Goal: Task Accomplishment & Management: Manage account settings

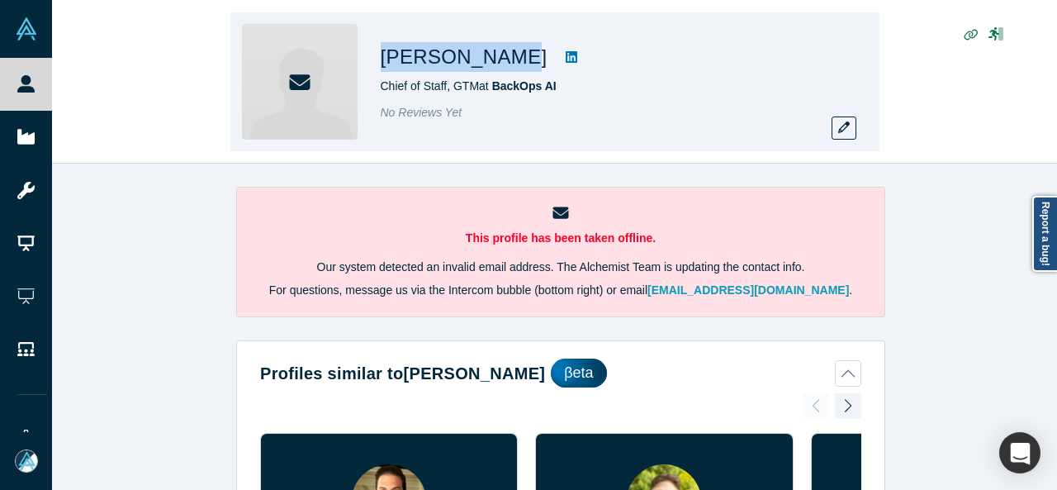
drag, startPoint x: 373, startPoint y: 65, endPoint x: 494, endPoint y: 55, distance: 121.0
click at [494, 55] on div "Sean Elmurib Chief of Staff, GTM at BackOps AI No Reviews Yet" at bounding box center [554, 81] width 649 height 139
copy h1 "Sean Elmurib"
click at [838, 125] on icon "button" at bounding box center [844, 127] width 12 height 12
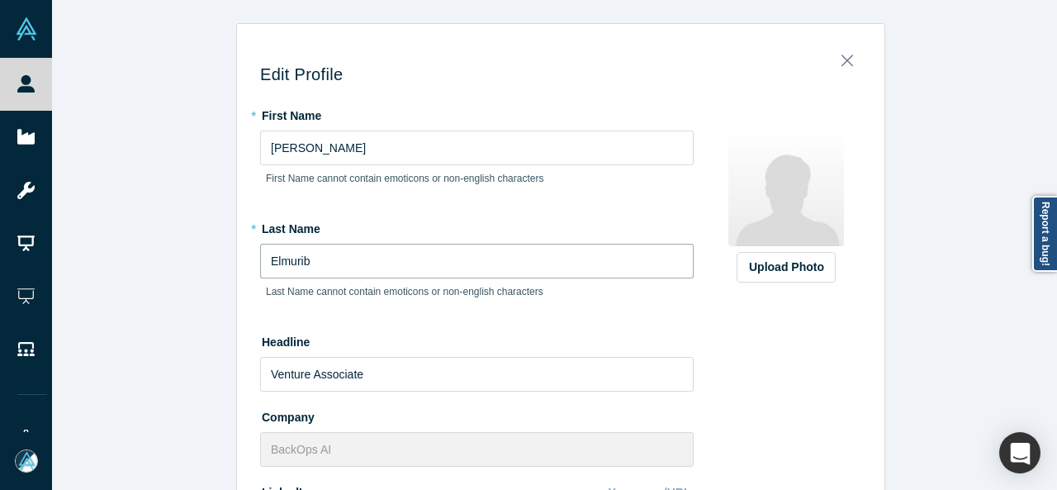
click at [315, 256] on input "Elmurib" at bounding box center [476, 261] width 433 height 35
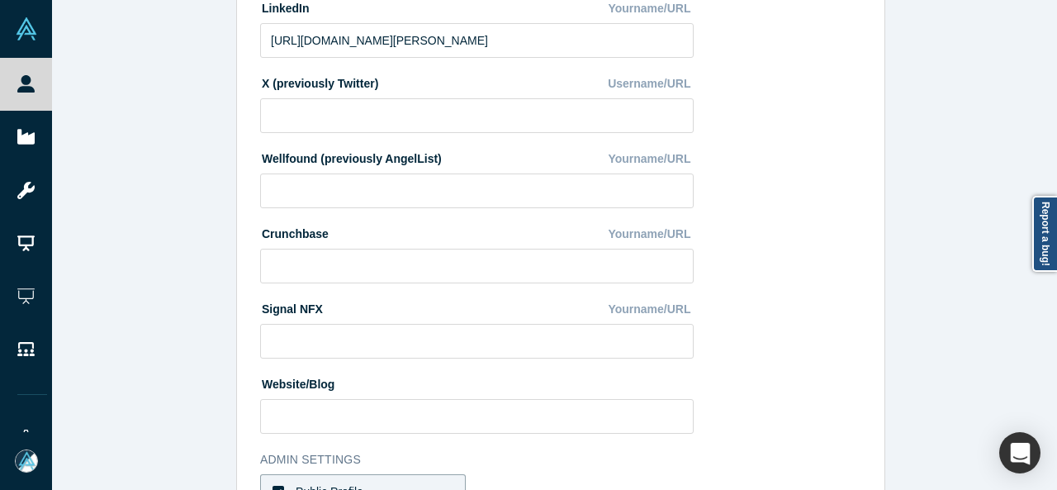
click at [1053, 291] on div at bounding box center [1052, 245] width 5 height 486
click at [1053, 291] on div at bounding box center [1052, 291] width 6 height 195
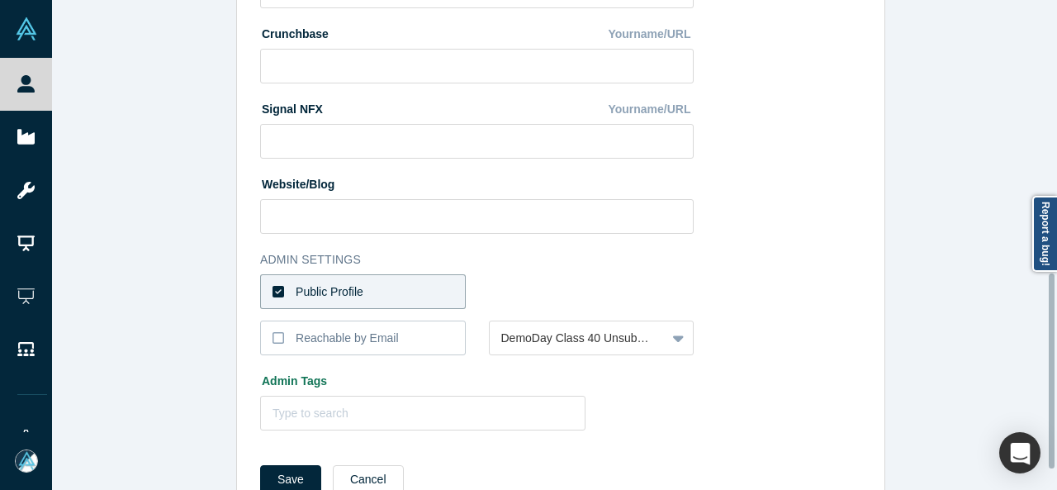
scroll to position [713, 0]
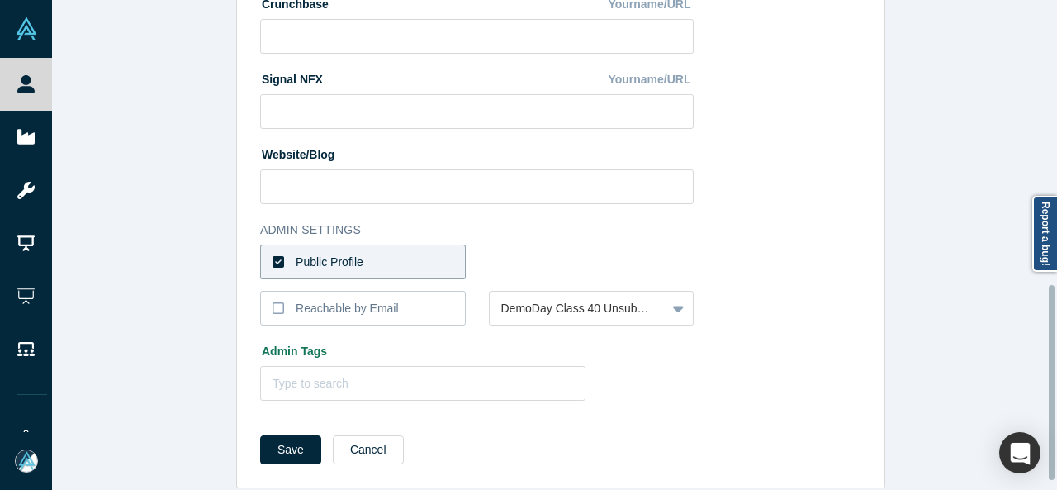
drag, startPoint x: 1053, startPoint y: 291, endPoint x: 1037, endPoint y: 382, distance: 92.2
click at [1037, 382] on div "Edit Profile * First Name Sean First Name cannot contain emoticons or non-engli…" at bounding box center [554, 245] width 1005 height 490
click at [436, 257] on label "Public Profile" at bounding box center [363, 261] width 206 height 35
click at [0, 0] on input "Public Profile" at bounding box center [0, 0] width 0 height 0
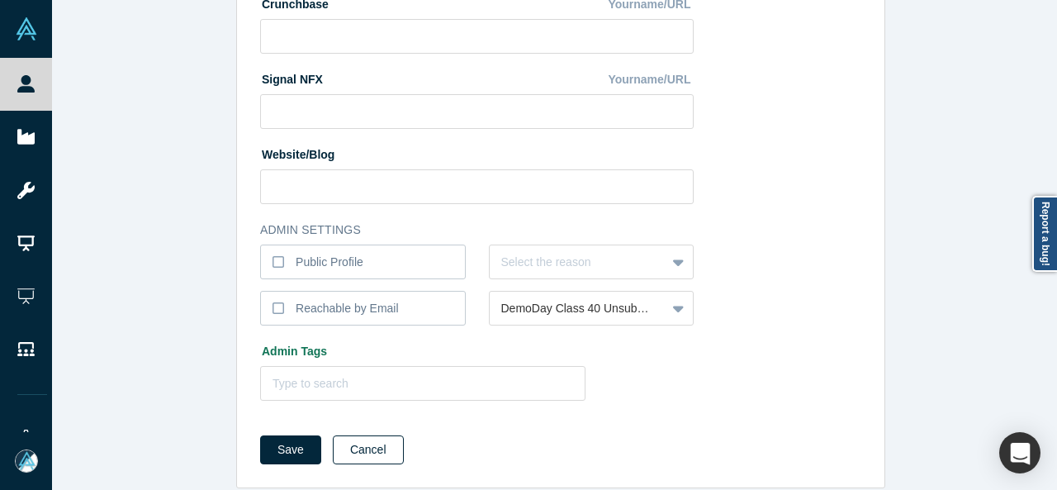
click at [377, 439] on button "Cancel" at bounding box center [368, 449] width 71 height 29
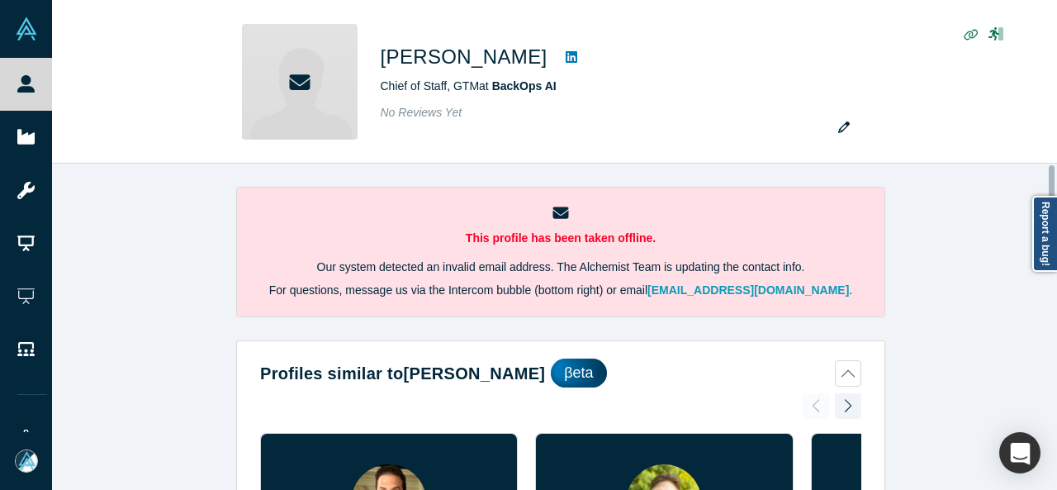
scroll to position [1051, 0]
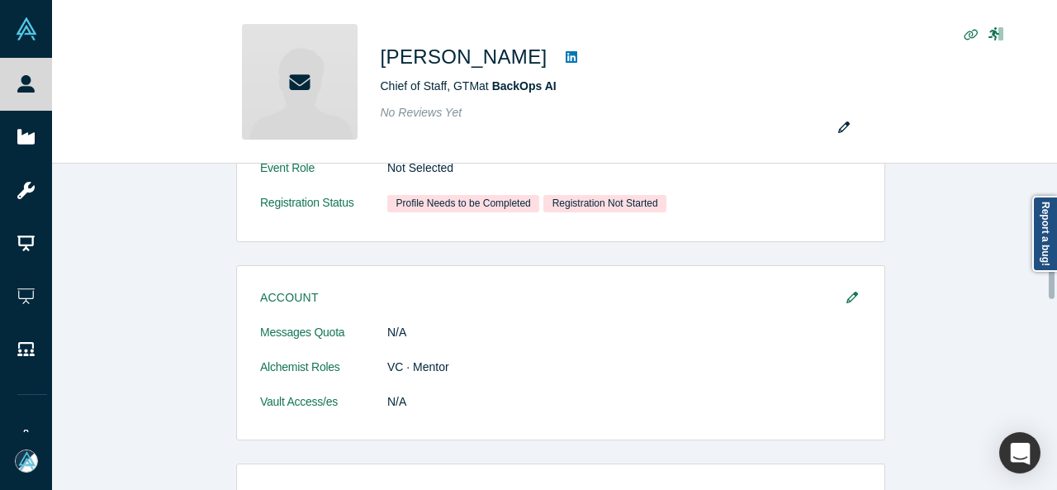
click at [1054, 282] on div at bounding box center [1052, 326] width 5 height 323
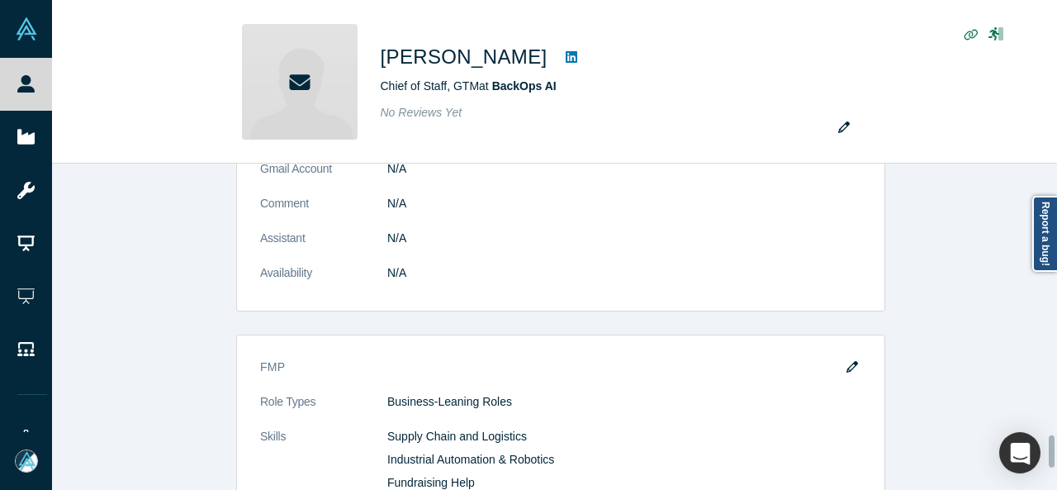
scroll to position [2789, 0]
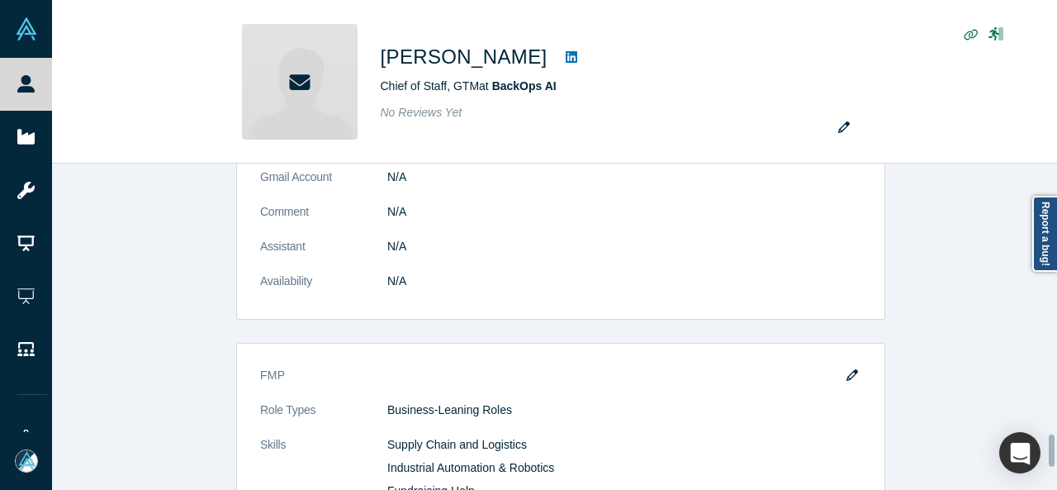
drag, startPoint x: 1050, startPoint y: 282, endPoint x: 1050, endPoint y: 450, distance: 167.6
click at [1050, 450] on div at bounding box center [1052, 450] width 6 height 32
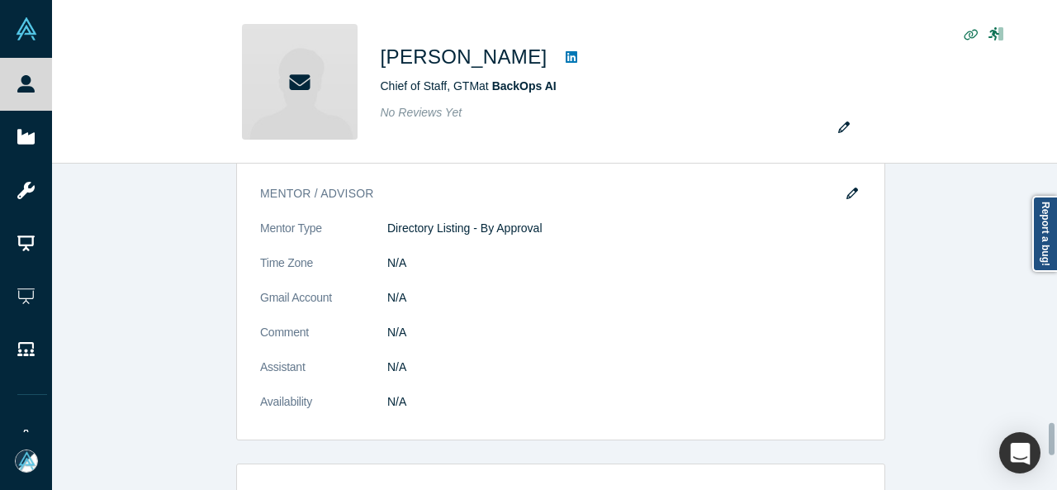
scroll to position [2686, 0]
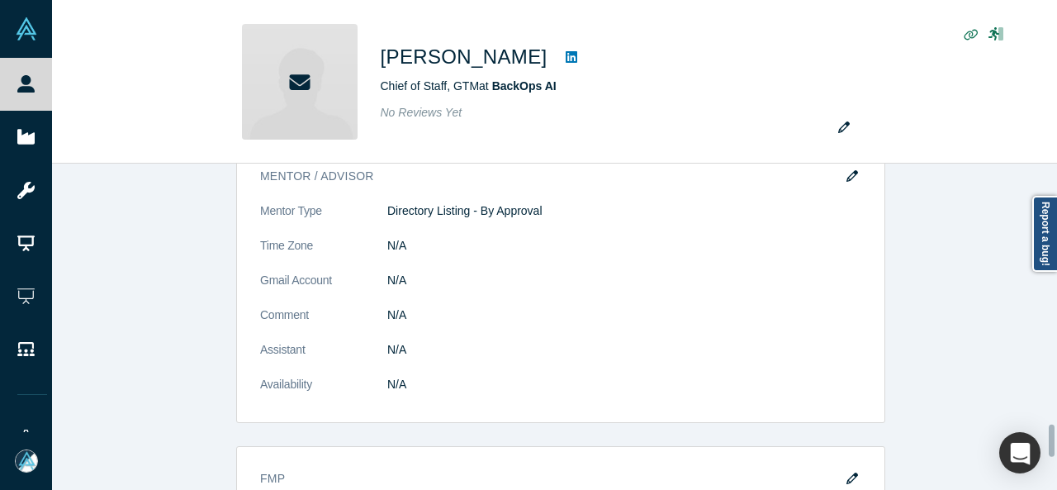
drag, startPoint x: 1050, startPoint y: 450, endPoint x: 1049, endPoint y: 440, distance: 9.9
click at [1049, 440] on div at bounding box center [1052, 440] width 6 height 32
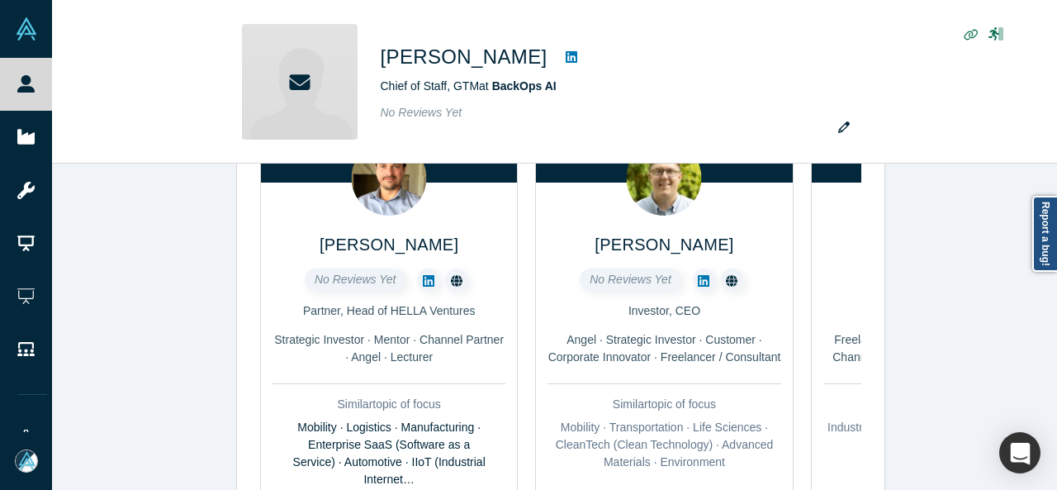
scroll to position [306, 0]
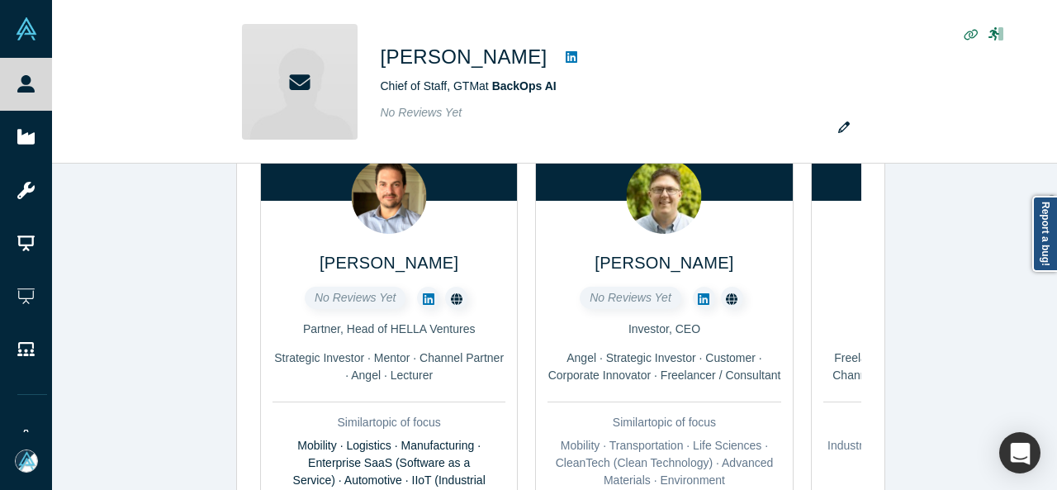
drag, startPoint x: 1049, startPoint y: 440, endPoint x: 1056, endPoint y: 211, distance: 229.6
click at [1056, 211] on body "People Startups Resources Demo Day AX Demo Day Registrants Settings Dashboard E…" at bounding box center [528, 245] width 1057 height 490
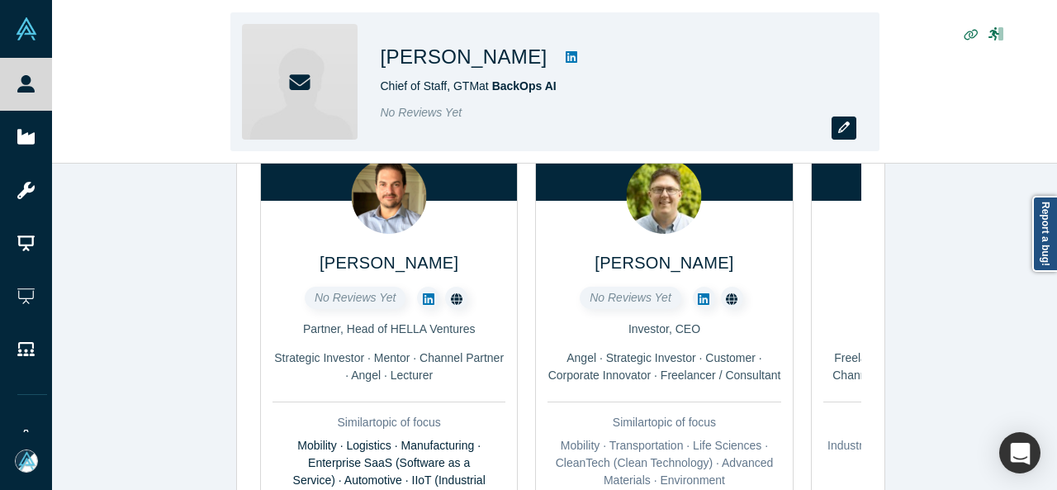
click at [846, 129] on icon "button" at bounding box center [844, 127] width 12 height 12
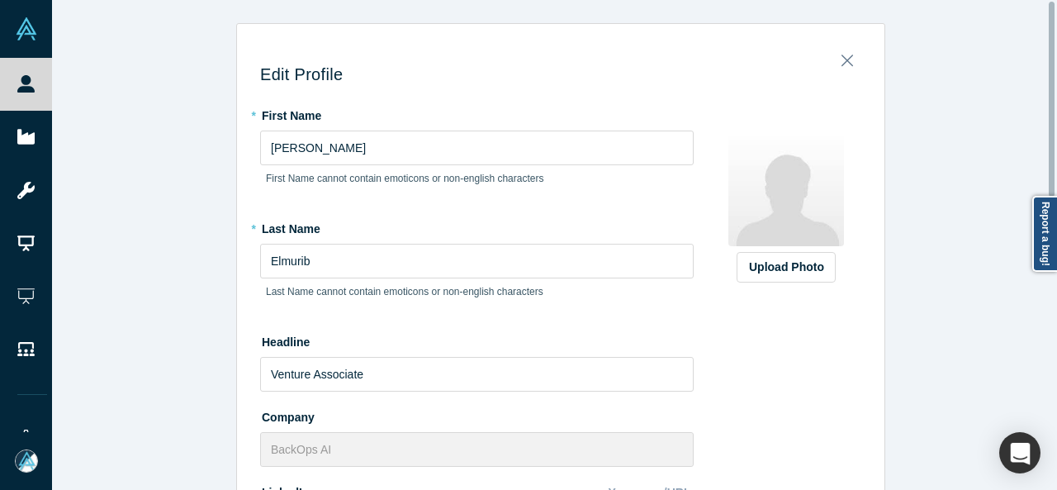
scroll to position [519, 0]
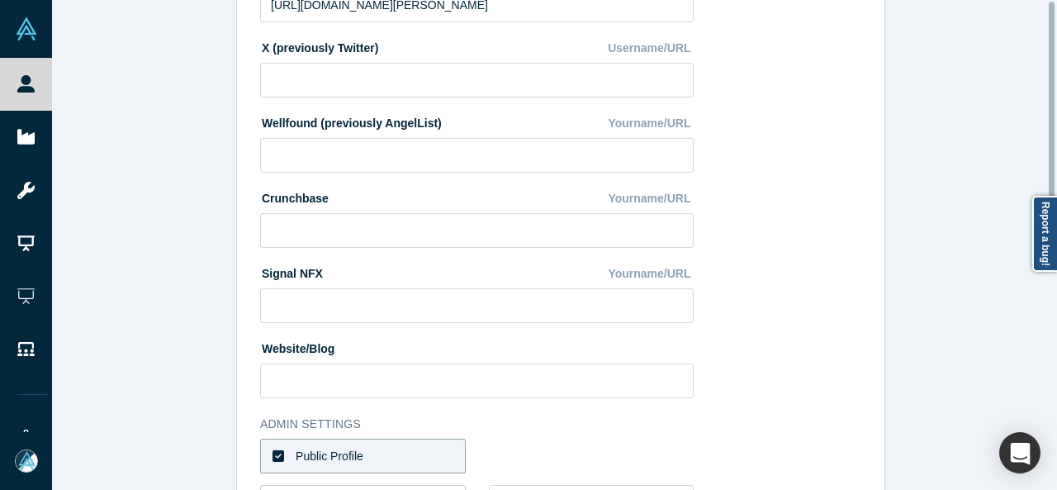
click at [1054, 306] on div at bounding box center [1052, 245] width 5 height 486
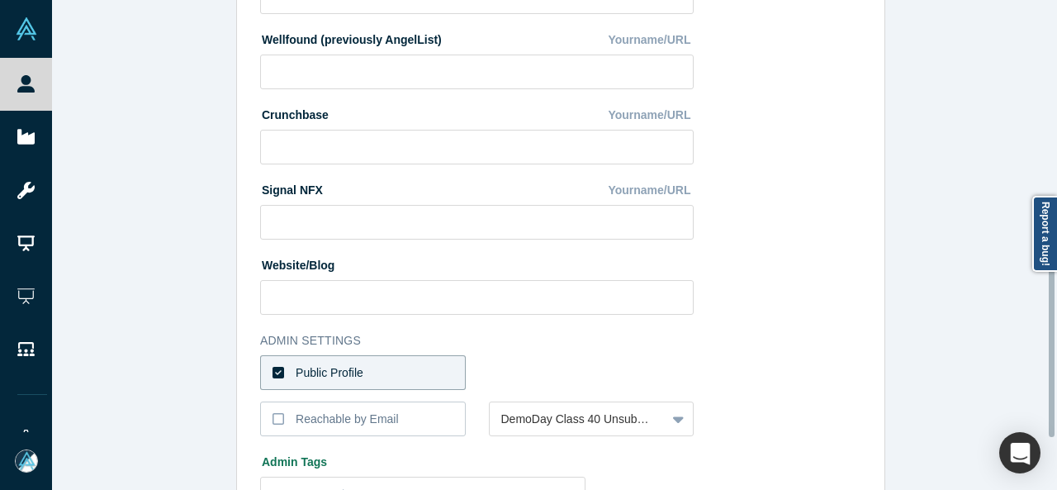
scroll to position [604, 0]
drag, startPoint x: 1054, startPoint y: 306, endPoint x: 1048, endPoint y: 339, distance: 34.3
click at [1048, 339] on div "Edit Profile * First Name Sean First Name cannot contain emoticons or non-engli…" at bounding box center [554, 245] width 1005 height 490
click at [450, 420] on label "Reachable by Email" at bounding box center [363, 417] width 206 height 35
click at [0, 0] on input "Reachable by Email" at bounding box center [0, 0] width 0 height 0
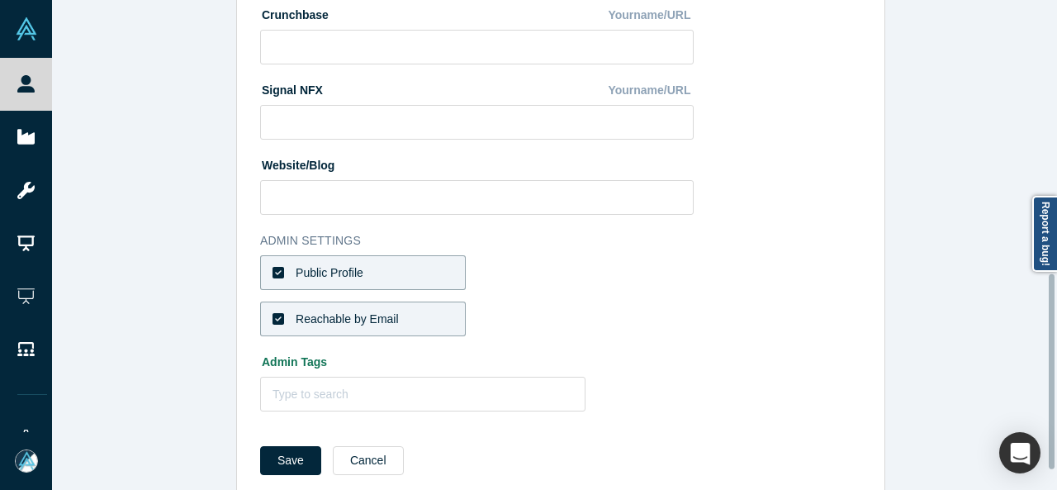
scroll to position [733, 0]
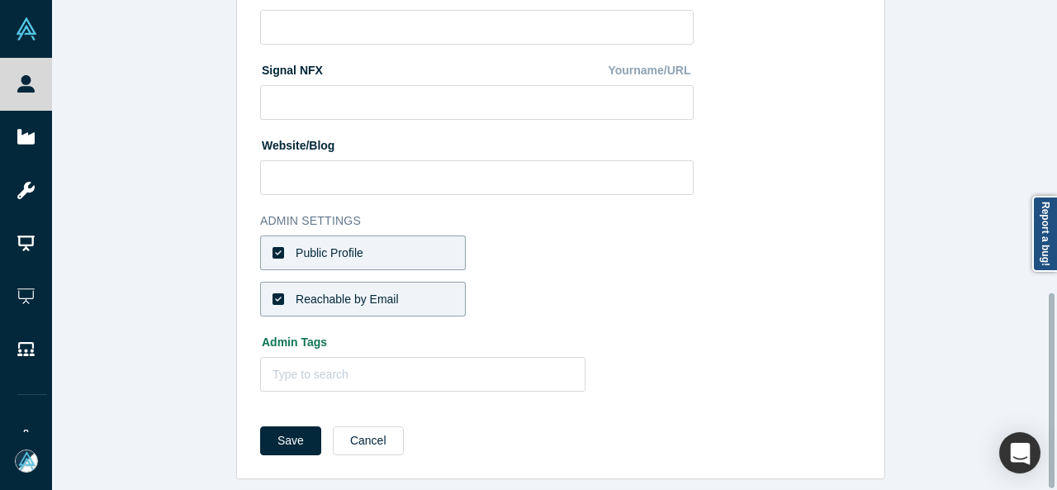
drag, startPoint x: 1049, startPoint y: 337, endPoint x: 1038, endPoint y: 394, distance: 58.0
click at [1038, 394] on div "Edit Profile * First Name Sean First Name cannot contain emoticons or non-engli…" at bounding box center [554, 245] width 1005 height 490
click at [284, 430] on button "Save" at bounding box center [290, 440] width 61 height 29
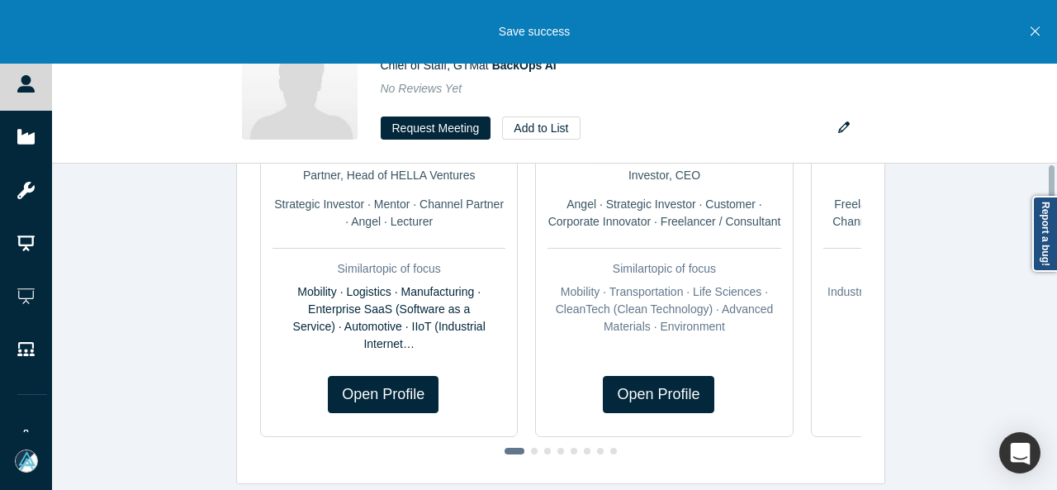
scroll to position [0, 0]
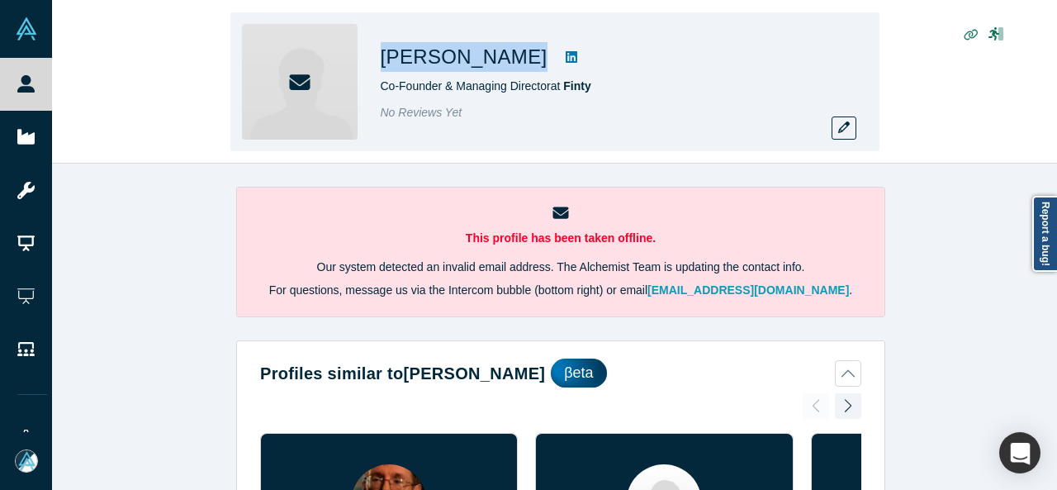
drag, startPoint x: 372, startPoint y: 58, endPoint x: 514, endPoint y: 62, distance: 141.3
click at [514, 62] on div "[PERSON_NAME] Co-Founder & Managing Director at Finty No Reviews Yet" at bounding box center [554, 81] width 649 height 139
copy div "[PERSON_NAME]"
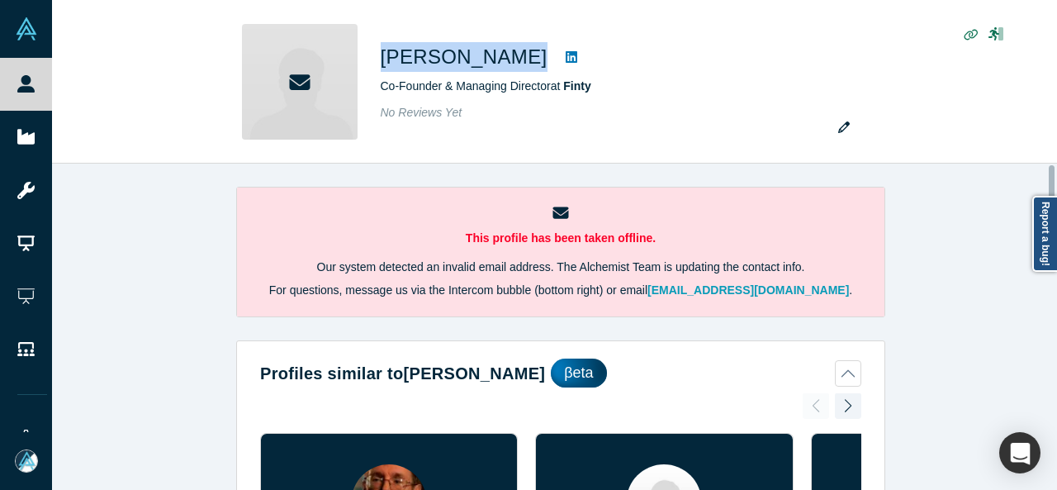
scroll to position [732, 0]
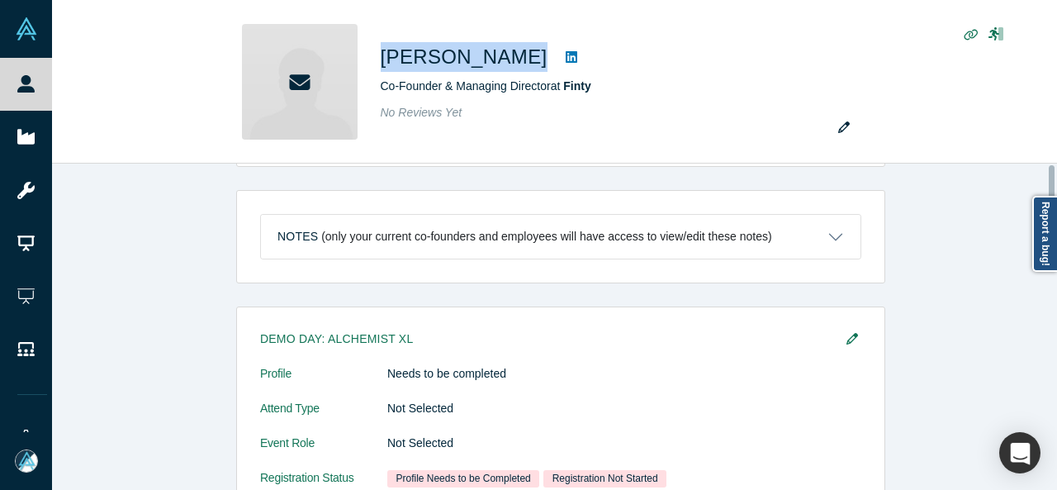
click at [1054, 289] on div at bounding box center [1052, 326] width 5 height 323
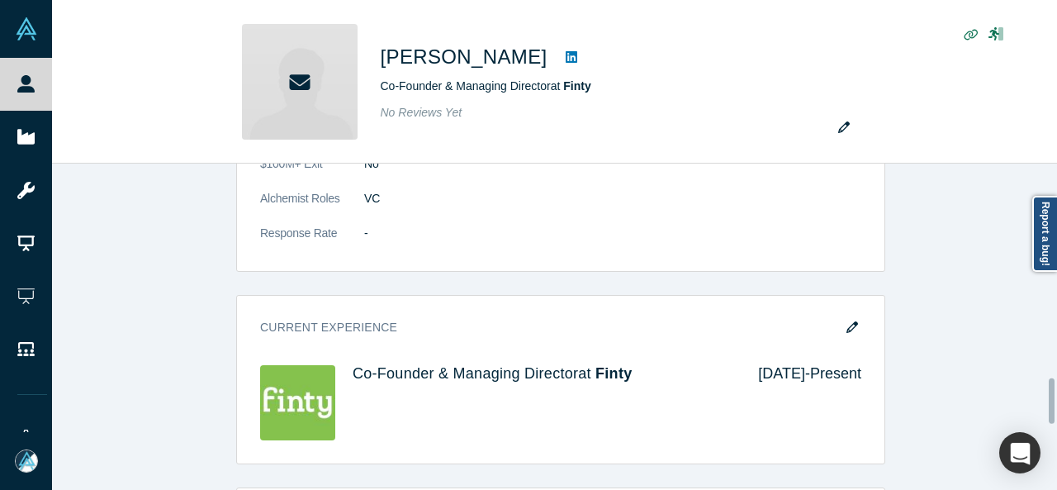
scroll to position [1549, 0]
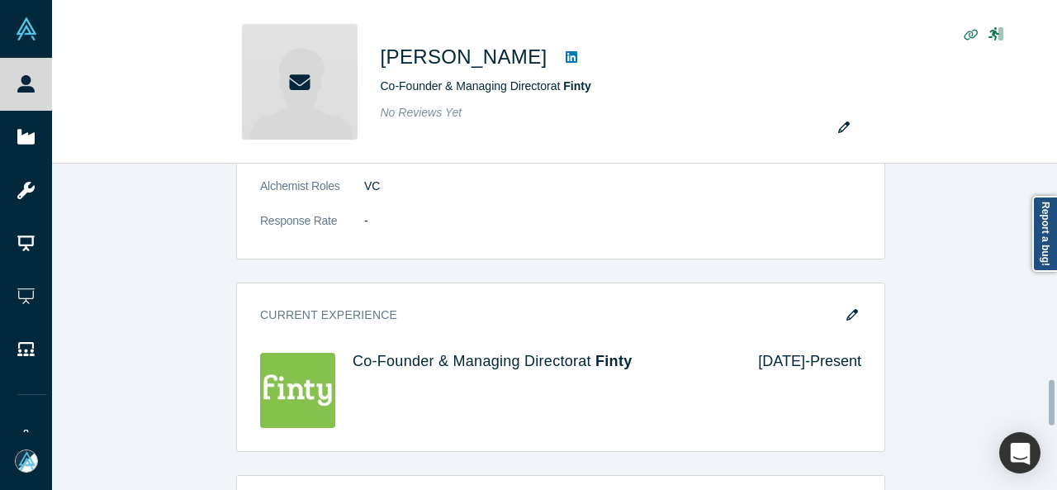
drag, startPoint x: 1054, startPoint y: 289, endPoint x: 1052, endPoint y: 402, distance: 113.1
click at [1052, 402] on div at bounding box center [1052, 402] width 6 height 45
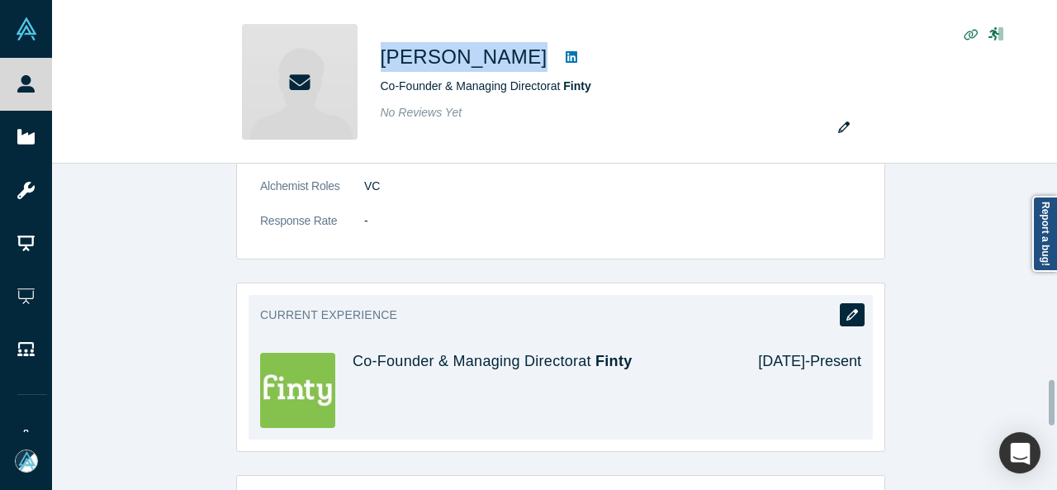
click at [852, 303] on button "button" at bounding box center [852, 314] width 25 height 23
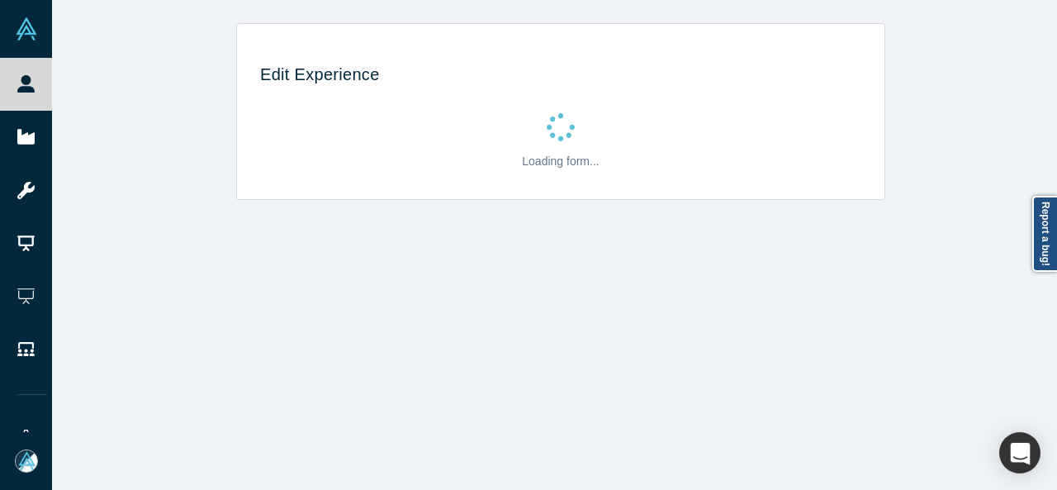
scroll to position [0, 0]
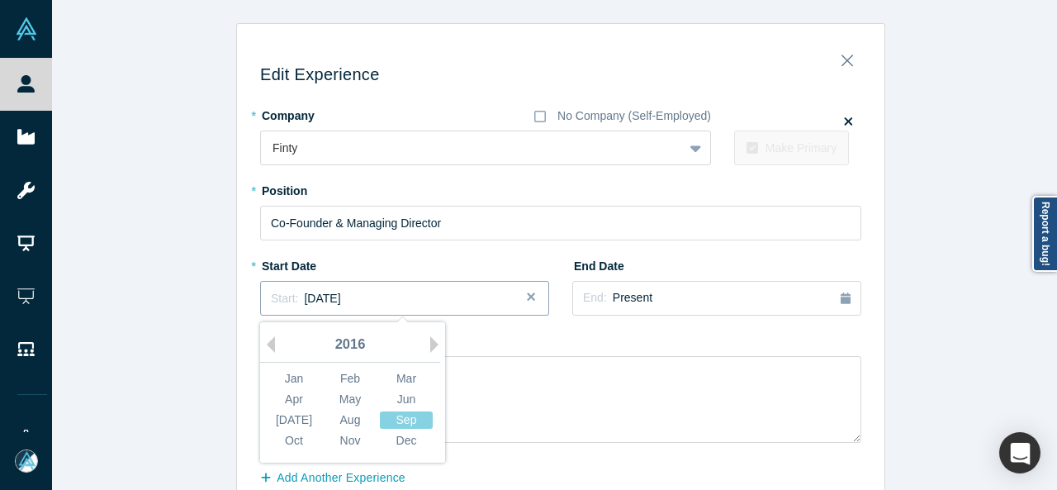
click at [438, 296] on div "Start: [DATE]" at bounding box center [405, 298] width 268 height 17
click at [430, 342] on button "Next Year" at bounding box center [438, 344] width 17 height 17
click at [283, 418] on div "[DATE]" at bounding box center [294, 419] width 53 height 17
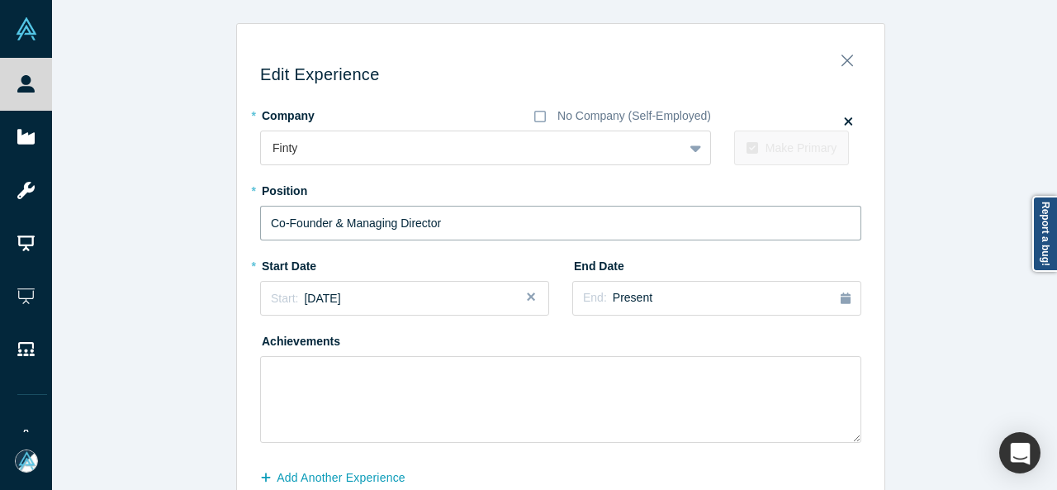
click at [462, 227] on input "Co-Founder & Managing Director" at bounding box center [560, 223] width 601 height 35
paste input "founder & Advis"
type input "Co-founder & Advisor"
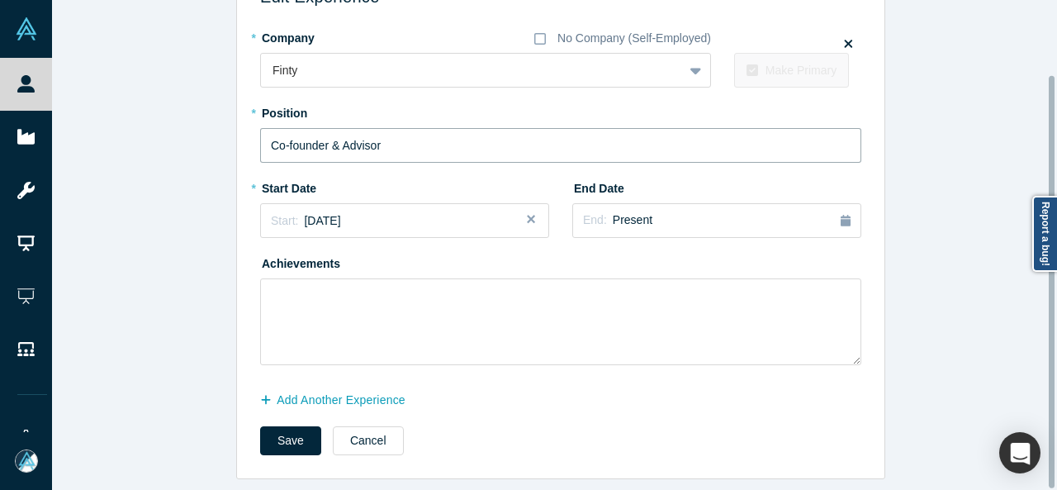
click at [1053, 348] on div at bounding box center [1052, 245] width 5 height 486
click at [355, 392] on button "Add Another Experience" at bounding box center [341, 400] width 163 height 29
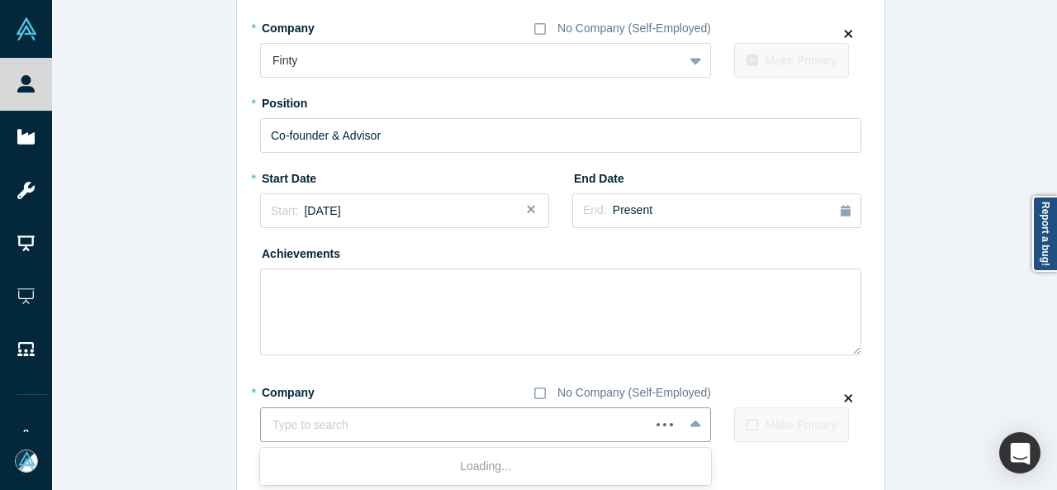
click at [362, 420] on div at bounding box center [455, 424] width 366 height 21
paste input "Director Director [PERSON_NAME]"
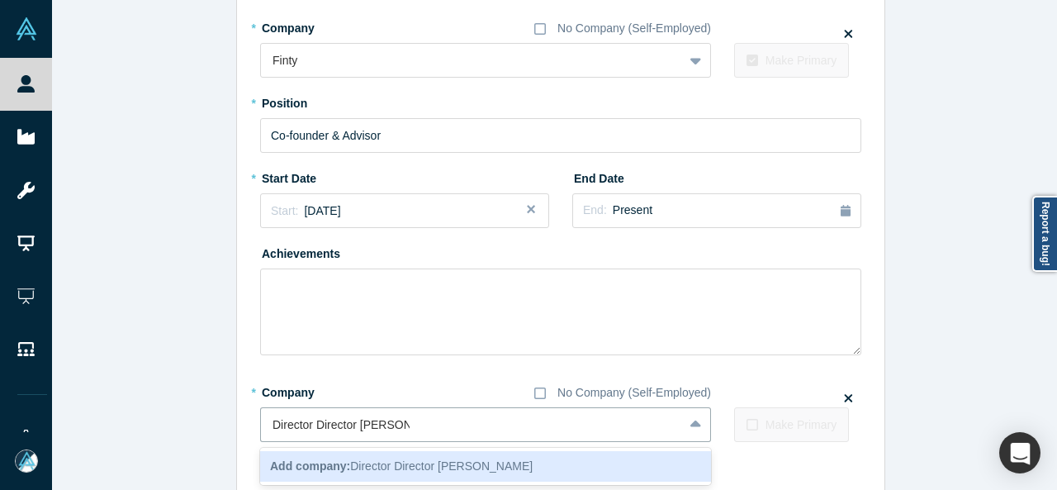
drag, startPoint x: 353, startPoint y: 424, endPoint x: 251, endPoint y: 438, distance: 103.3
click at [251, 438] on div "Edit Experience * Company No Company (Self-Employed) Finty To pick up a draggab…" at bounding box center [560, 251] width 647 height 607
type input "Mikangle"
click at [337, 478] on div "Add company: Mikangle" at bounding box center [485, 466] width 451 height 31
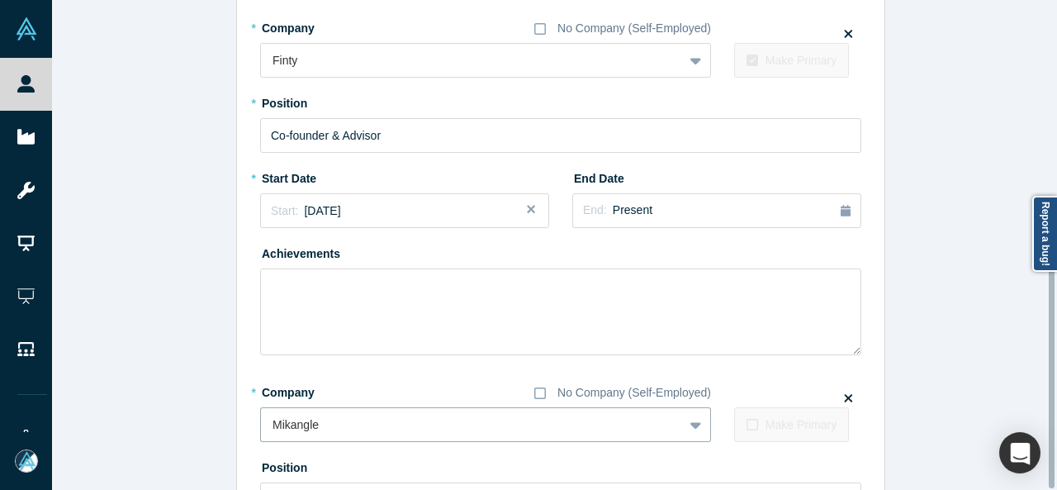
scroll to position [452, 0]
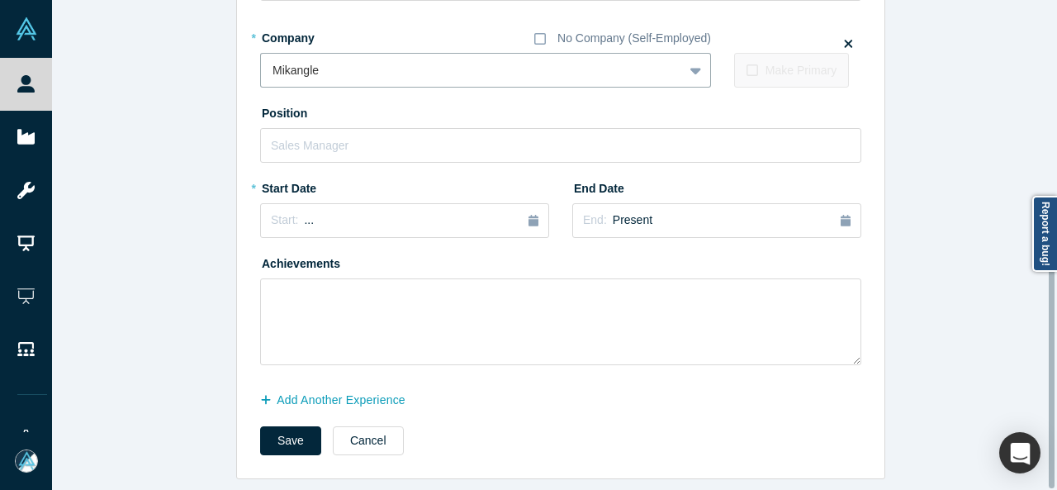
drag, startPoint x: 1052, startPoint y: 344, endPoint x: 1052, endPoint y: 374, distance: 29.7
click at [1052, 374] on div at bounding box center [1052, 360] width 6 height 253
click at [446, 219] on button "Start: ..." at bounding box center [404, 220] width 289 height 35
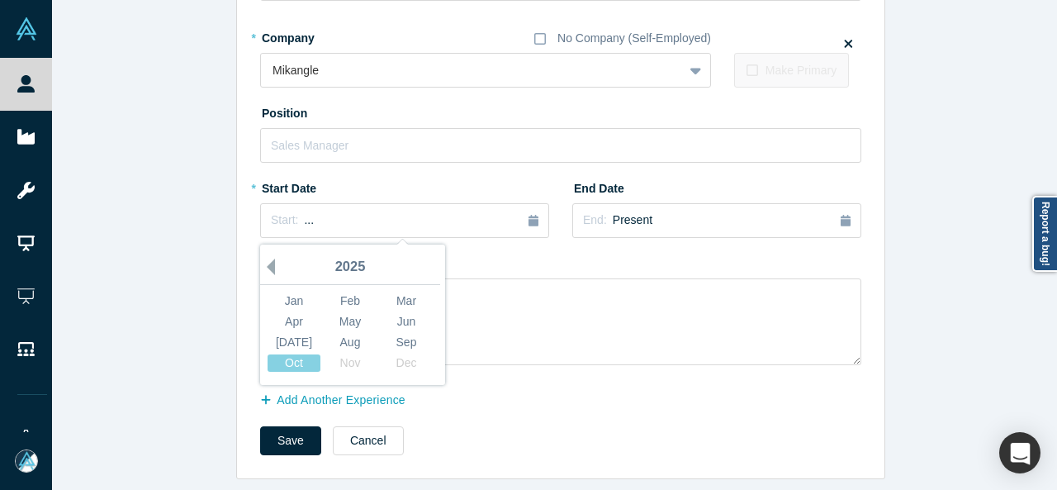
click at [268, 258] on button "Previous Year" at bounding box center [266, 266] width 17 height 17
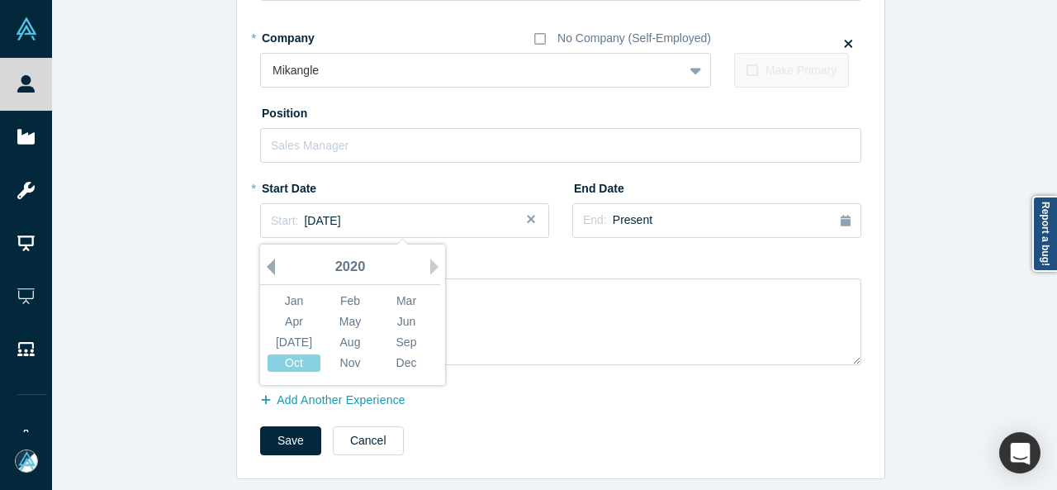
click at [268, 258] on button "Previous Year" at bounding box center [266, 266] width 17 height 17
click at [412, 292] on div "Mar" at bounding box center [406, 300] width 53 height 17
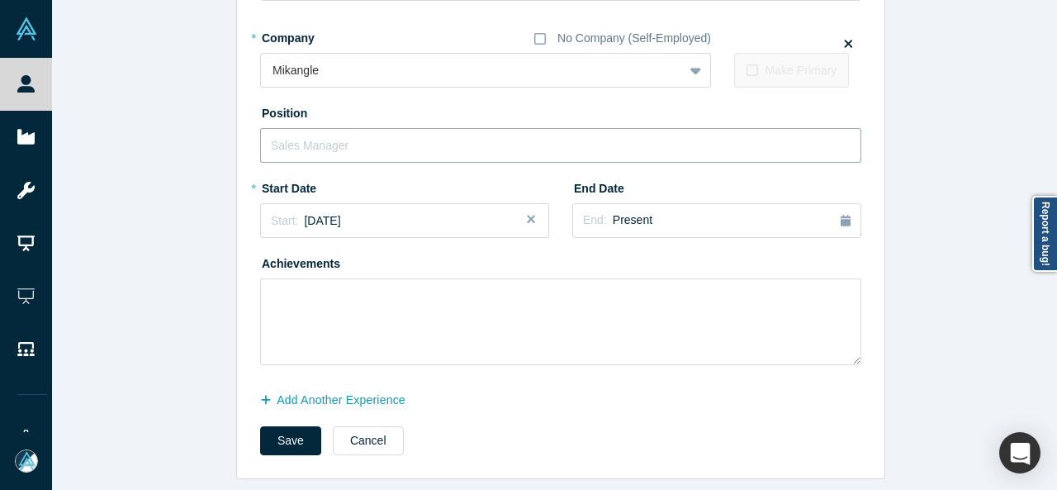
click at [360, 144] on input "text" at bounding box center [560, 145] width 601 height 35
paste input "Director Director"
type input "Director"
click at [294, 426] on button "Save" at bounding box center [290, 440] width 61 height 29
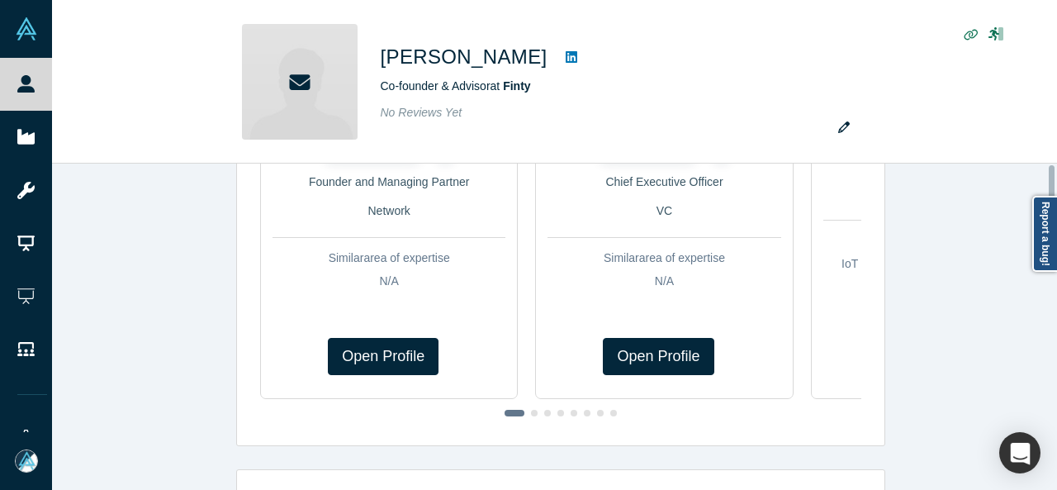
scroll to position [0, 0]
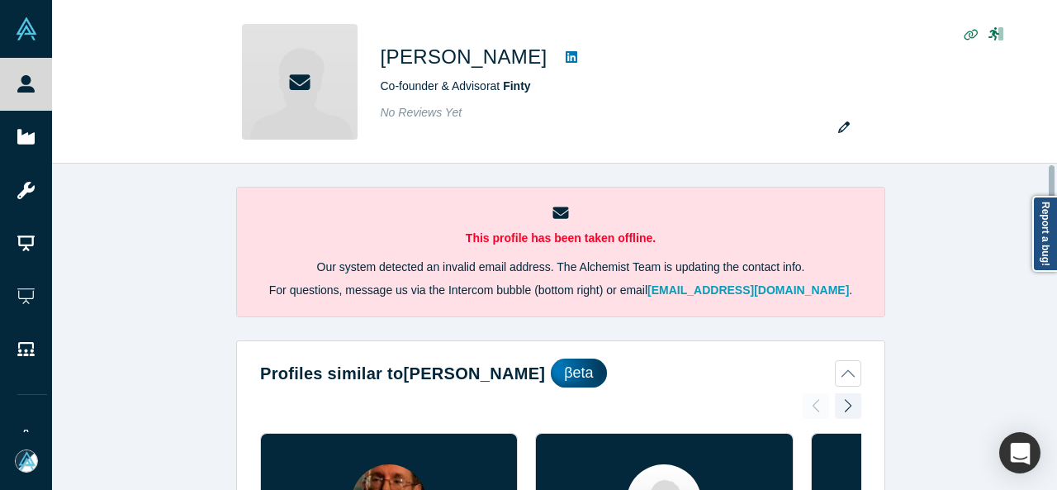
drag, startPoint x: 1049, startPoint y: 187, endPoint x: 1049, endPoint y: 178, distance: 9.9
click at [1049, 178] on div at bounding box center [1052, 187] width 6 height 44
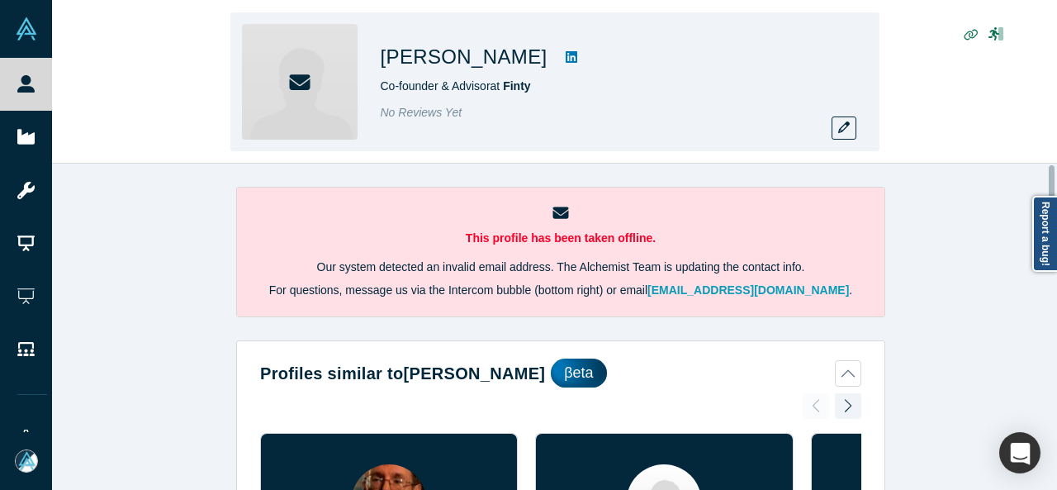
click at [391, 18] on div "[PERSON_NAME] Co-founder & Advisor at Finty No Reviews Yet" at bounding box center [554, 81] width 649 height 139
drag, startPoint x: 377, startPoint y: 80, endPoint x: 558, endPoint y: 82, distance: 181.7
click at [558, 82] on div "[PERSON_NAME] Co-founder & Advisor at Finty No Reviews Yet" at bounding box center [554, 81] width 649 height 139
copy span "Co-founder & Advisor at Finty"
click at [842, 133] on icon "button" at bounding box center [844, 127] width 12 height 12
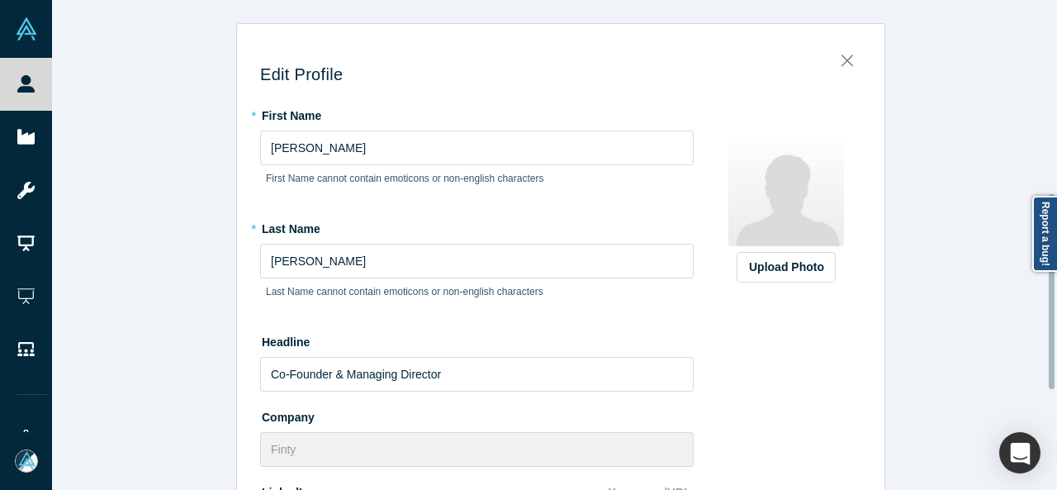
scroll to position [484, 0]
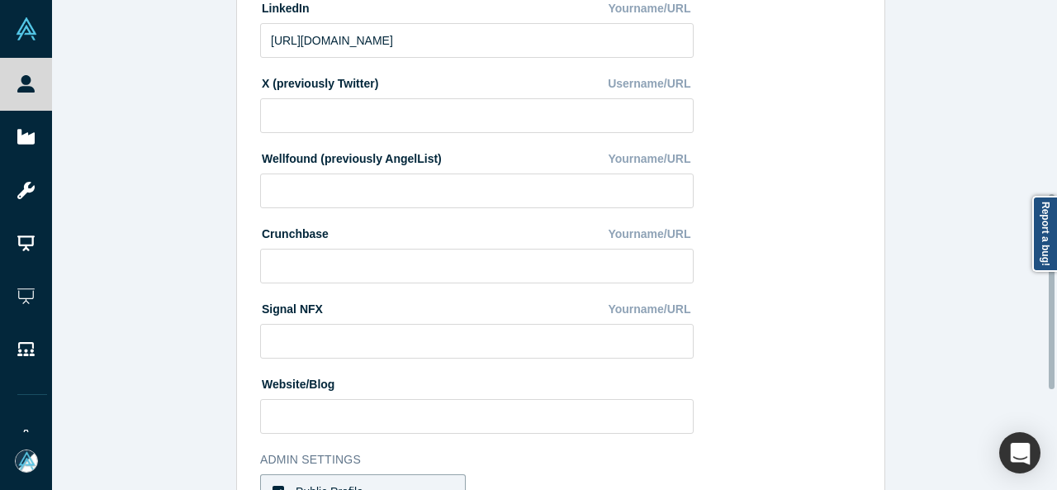
click at [1053, 291] on div at bounding box center [1052, 245] width 5 height 486
click at [1053, 291] on div at bounding box center [1052, 291] width 6 height 195
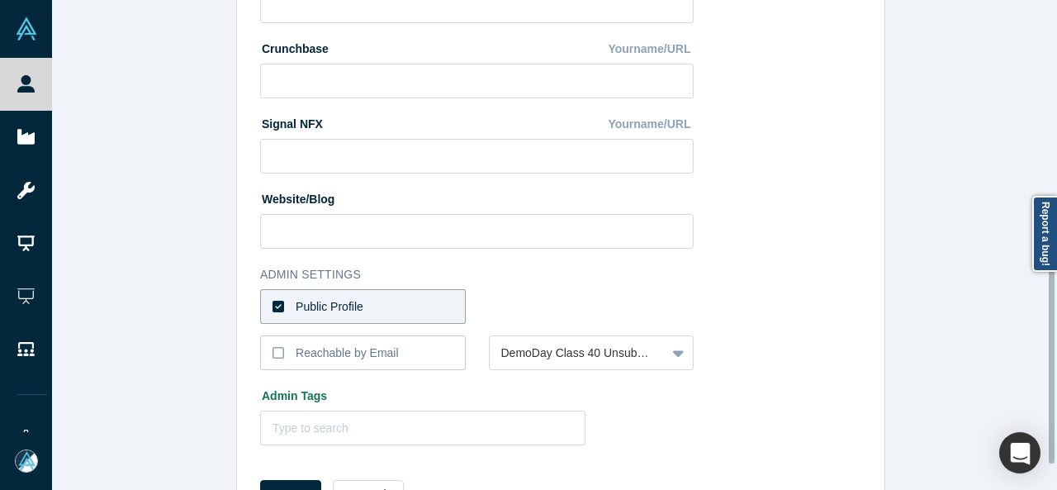
scroll to position [671, 0]
drag, startPoint x: 1053, startPoint y: 291, endPoint x: 1049, endPoint y: 366, distance: 74.4
click at [1049, 366] on div at bounding box center [1052, 365] width 6 height 195
click at [421, 295] on label "Public Profile" at bounding box center [363, 304] width 206 height 35
click at [0, 0] on input "Public Profile" at bounding box center [0, 0] width 0 height 0
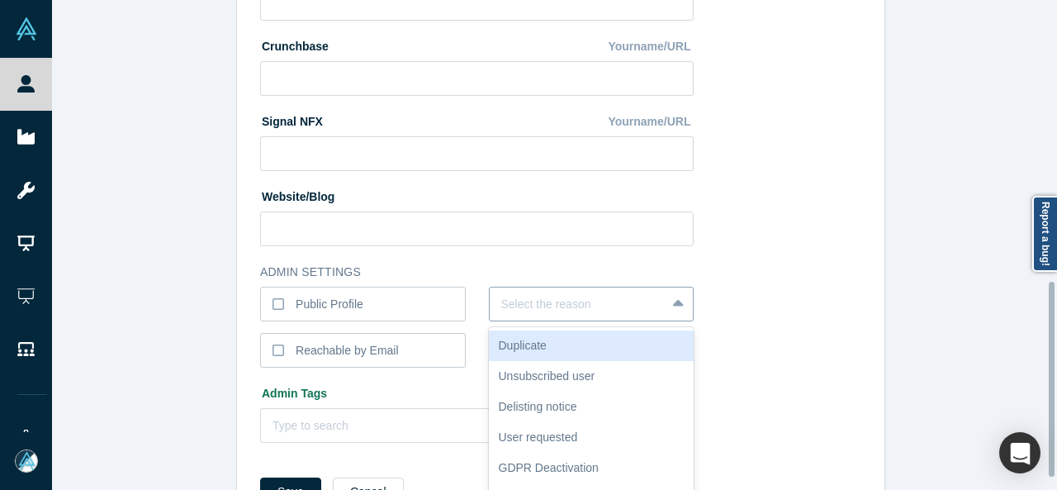
click at [527, 303] on div "6 results available. Use Up and Down to choose options, press Enter to select t…" at bounding box center [592, 304] width 206 height 35
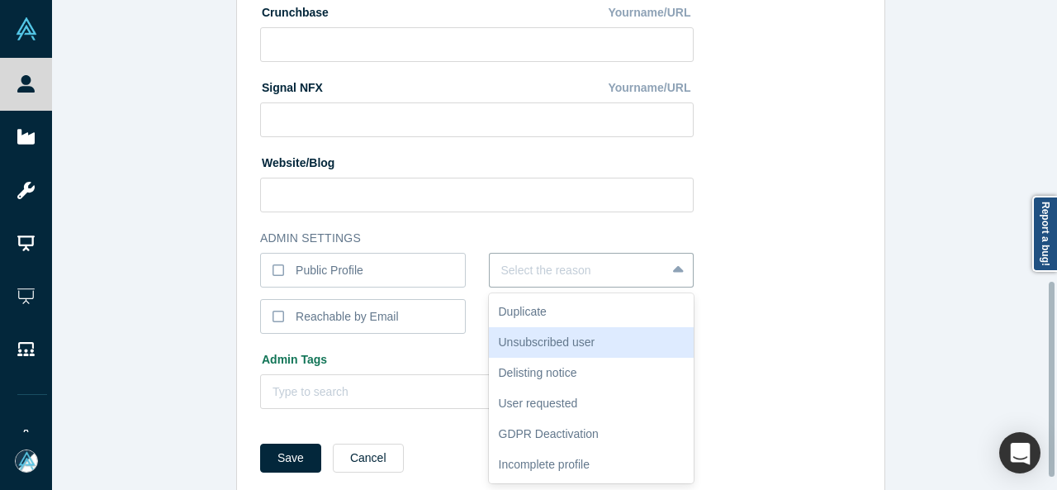
click at [525, 339] on div "Unsubscribed user" at bounding box center [592, 342] width 206 height 31
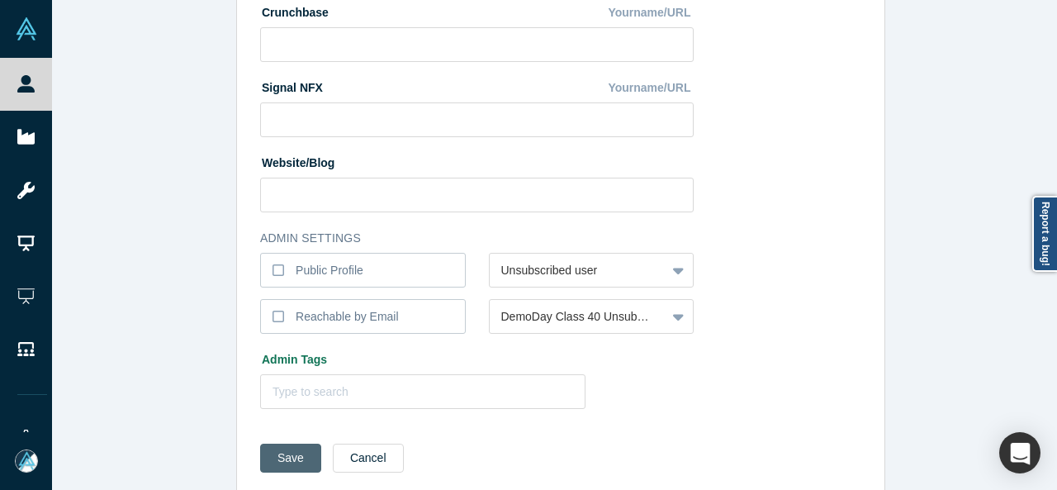
click at [282, 459] on button "Save" at bounding box center [290, 457] width 61 height 29
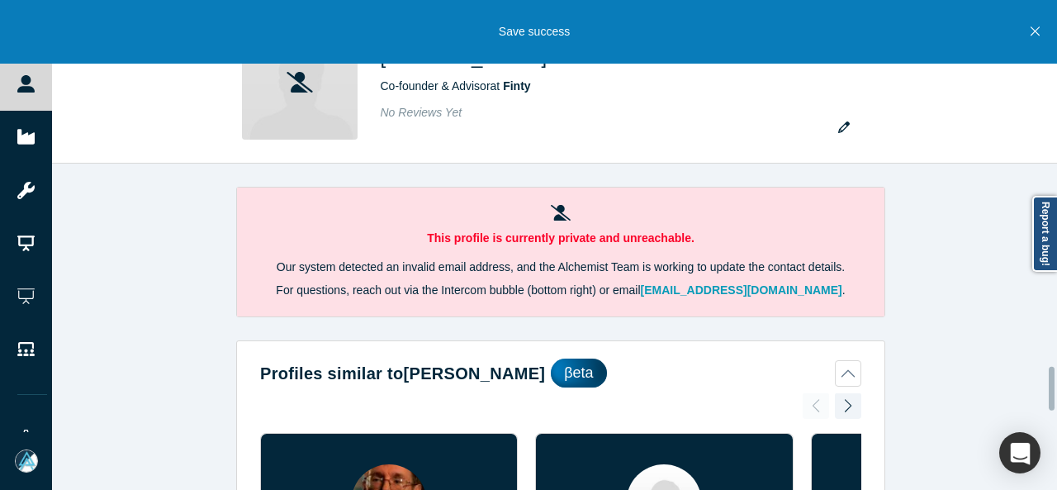
scroll to position [1515, 0]
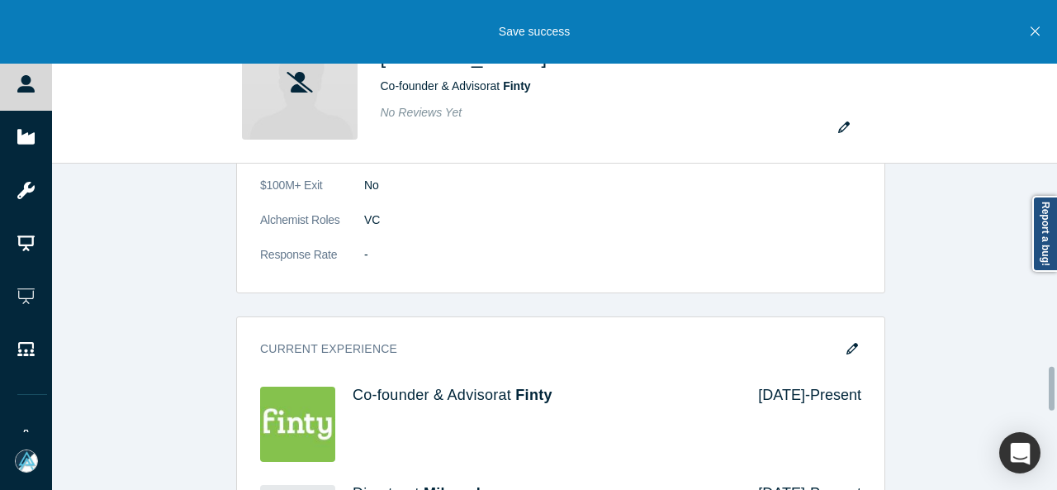
drag, startPoint x: 1052, startPoint y: 388, endPoint x: 1048, endPoint y: 405, distance: 17.8
click at [1048, 405] on div "This profile is currently private and unreachable. Our system detected an inval…" at bounding box center [554, 326] width 1005 height 326
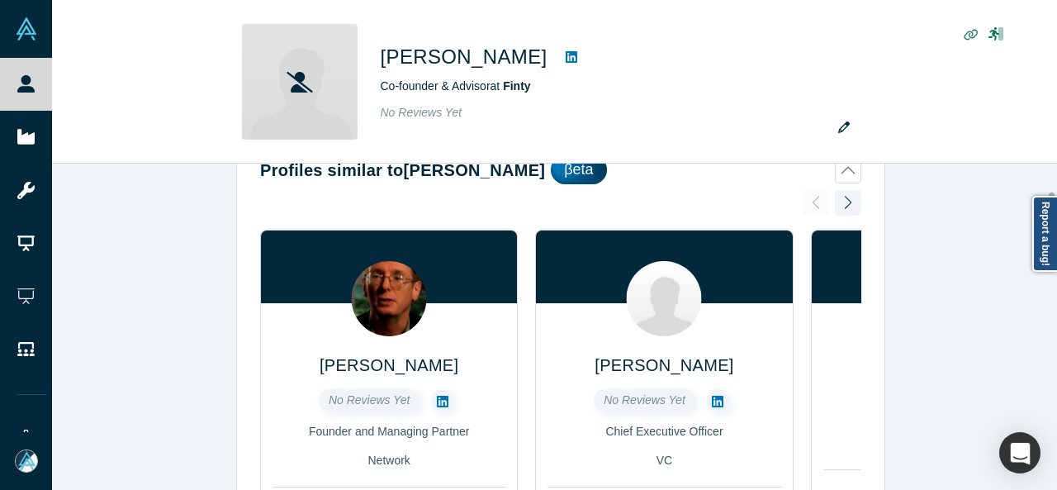
scroll to position [0, 0]
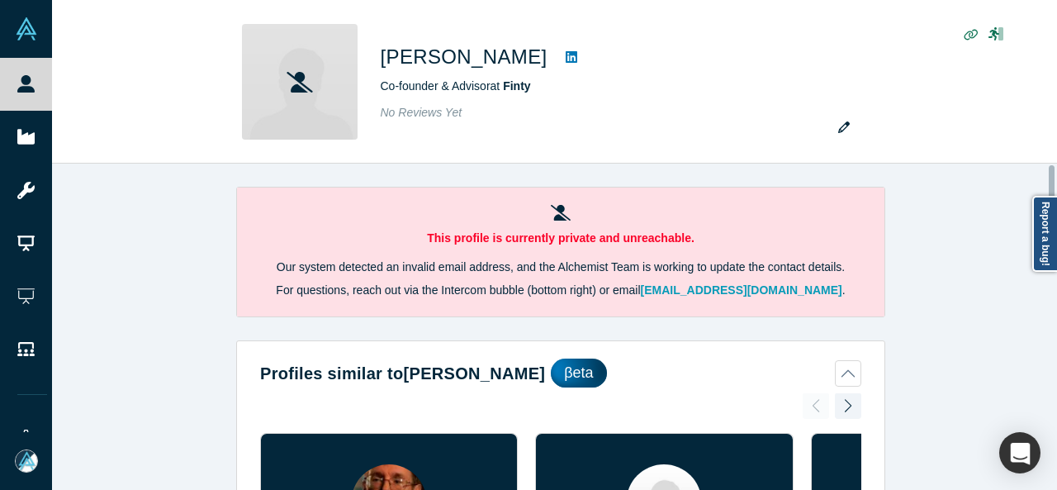
drag, startPoint x: 1053, startPoint y: 396, endPoint x: 1056, endPoint y: 167, distance: 229.6
click at [1056, 167] on div "This profile is currently private and unreachable. Our system detected an inval…" at bounding box center [554, 326] width 1005 height 326
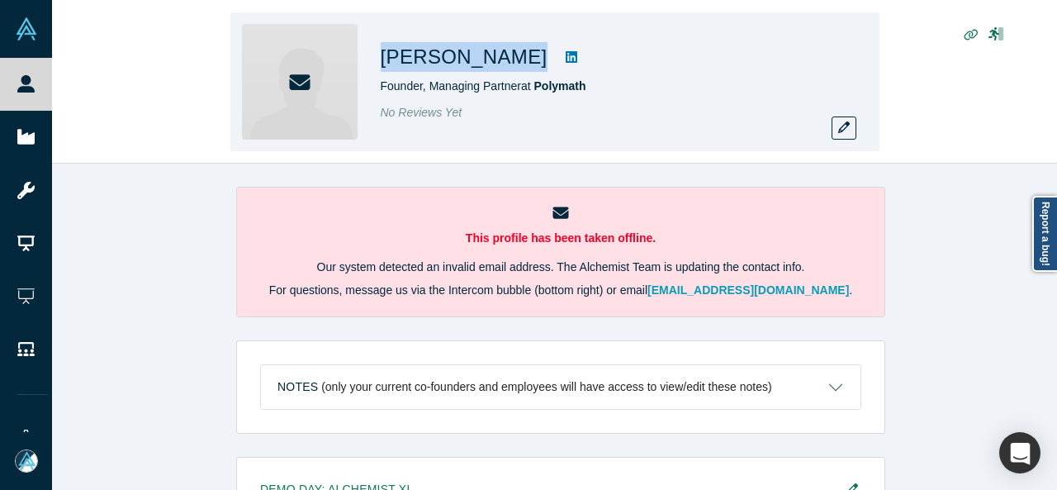
drag, startPoint x: 372, startPoint y: 57, endPoint x: 486, endPoint y: 62, distance: 114.9
click at [486, 62] on div "Josh Spear Founder, Managing Partner at Polymath No Reviews Yet" at bounding box center [554, 81] width 649 height 139
copy div "Josh Spear"
click at [847, 128] on icon "button" at bounding box center [844, 127] width 12 height 12
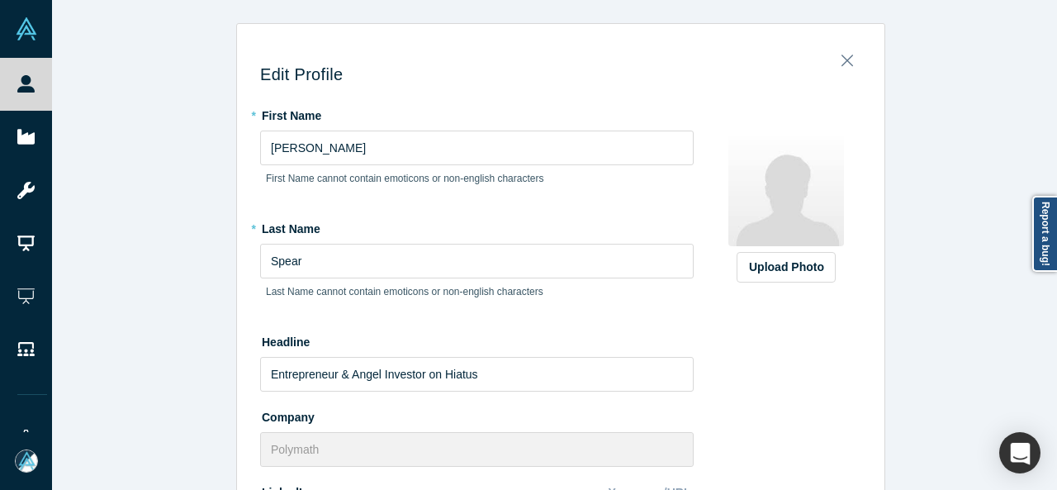
scroll to position [126, 0]
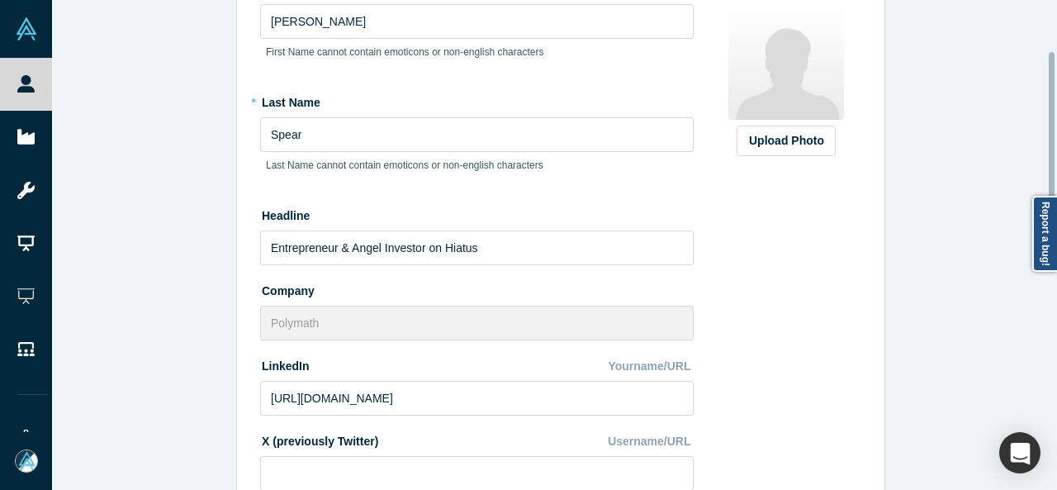
drag, startPoint x: 1054, startPoint y: 149, endPoint x: 1056, endPoint y: 174, distance: 24.9
click at [1055, 174] on div "Edit Profile * First Name Josh First Name cannot contain emoticons or non-engli…" at bounding box center [554, 245] width 1005 height 490
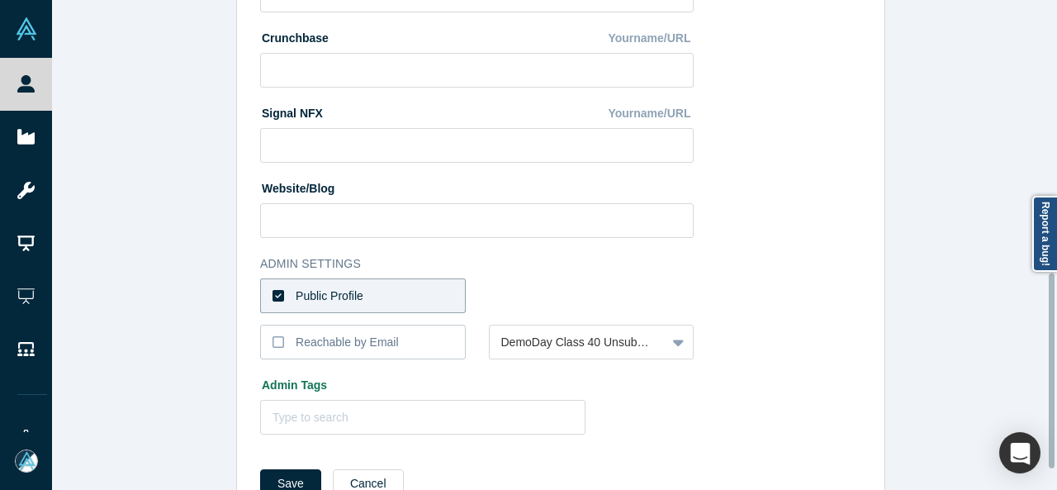
scroll to position [688, 0]
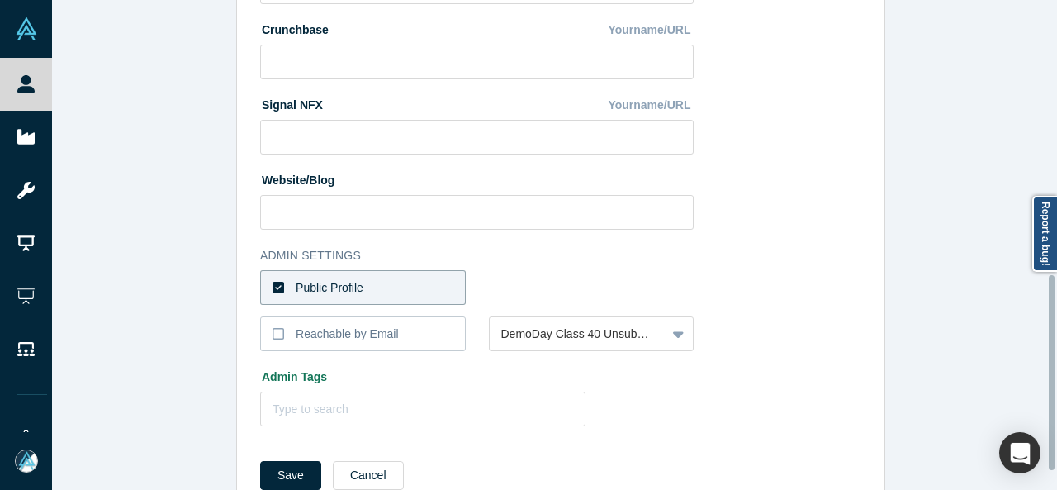
drag, startPoint x: 1051, startPoint y: 173, endPoint x: 1053, endPoint y: 396, distance: 222.9
click at [1053, 396] on div at bounding box center [1052, 372] width 6 height 195
click at [372, 288] on label "Public Profile" at bounding box center [363, 287] width 206 height 35
click at [0, 0] on input "Public Profile" at bounding box center [0, 0] width 0 height 0
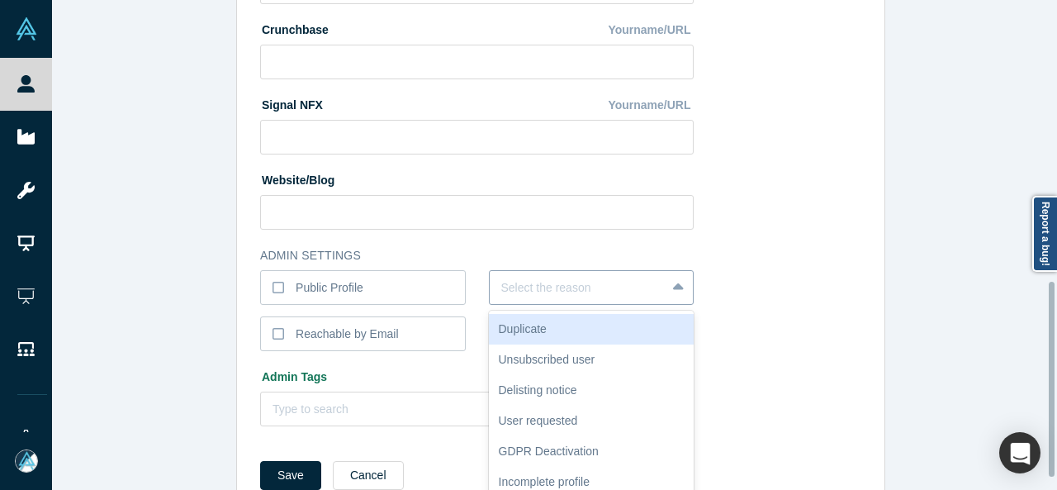
scroll to position [705, 0]
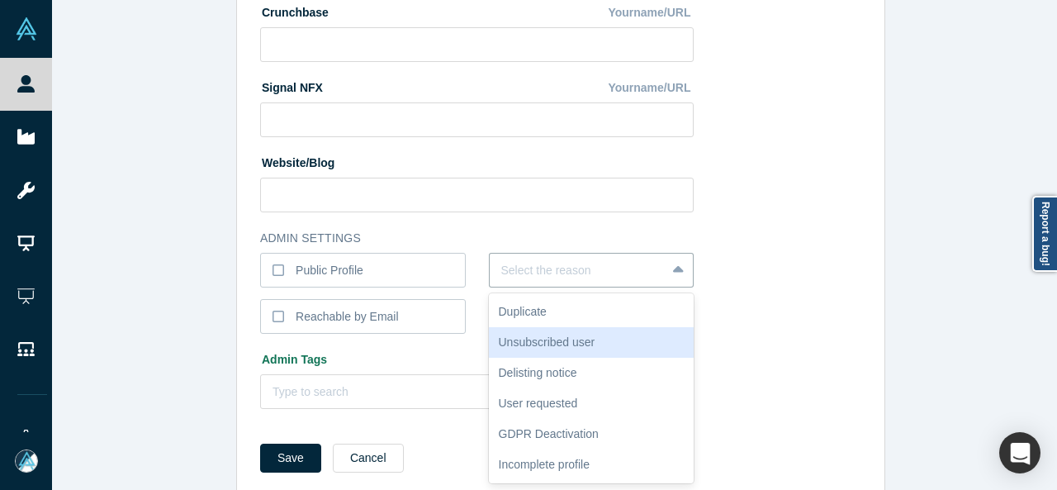
click at [512, 336] on div "Unsubscribed user" at bounding box center [592, 342] width 206 height 31
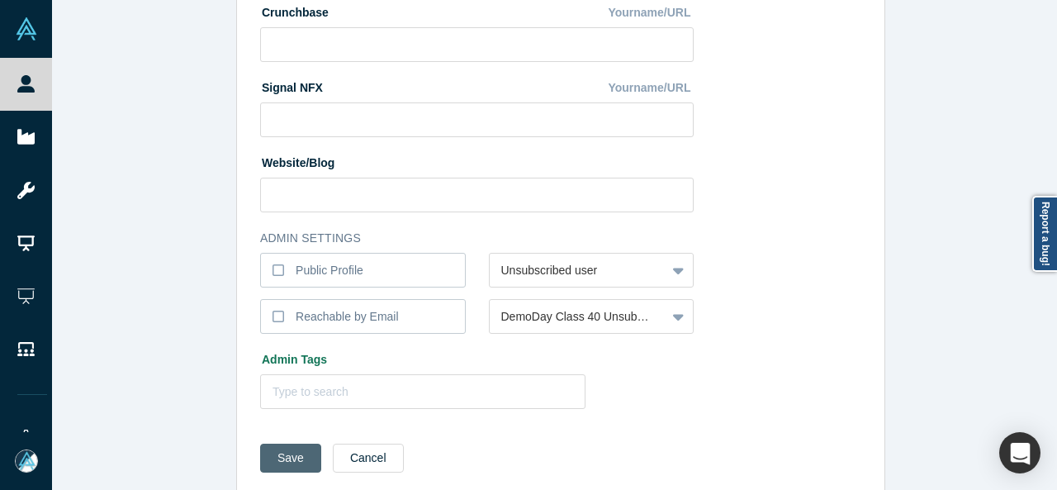
click at [289, 454] on button "Save" at bounding box center [290, 457] width 61 height 29
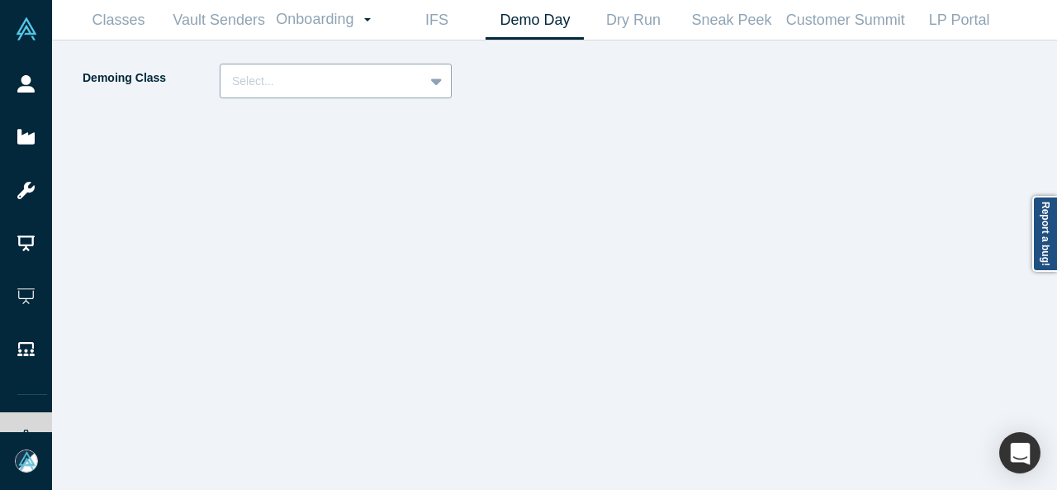
click at [304, 97] on div "Select..." at bounding box center [336, 81] width 232 height 35
